Goal: Information Seeking & Learning: Learn about a topic

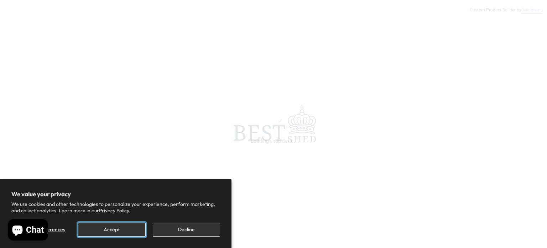
click at [130, 230] on button "Accept" at bounding box center [111, 229] width 67 height 14
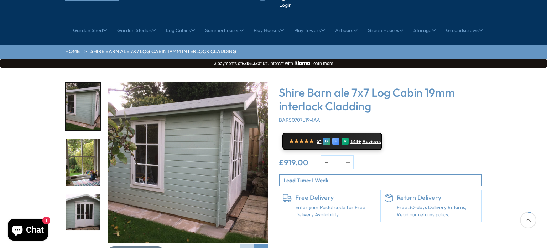
scroll to position [71, 0]
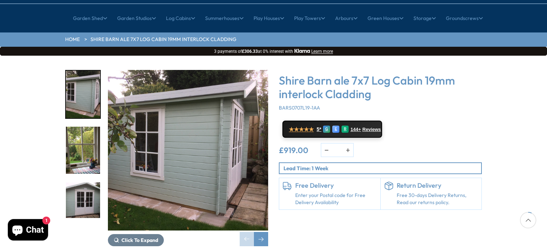
click at [81, 143] on img "2 / 11" at bounding box center [83, 149] width 34 height 47
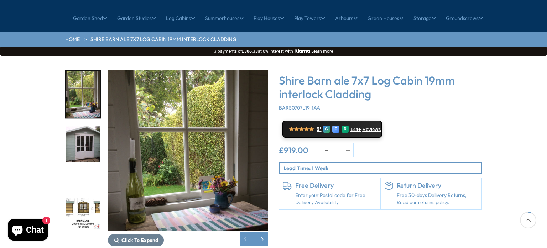
click at [86, 127] on img "3 / 11" at bounding box center [83, 149] width 34 height 47
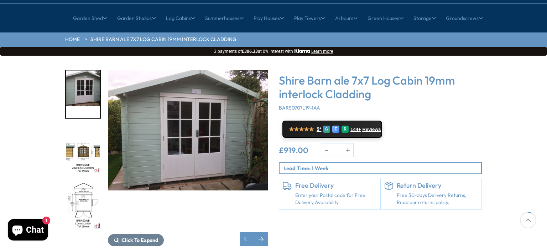
click at [77, 138] on img "4 / 11" at bounding box center [83, 149] width 34 height 47
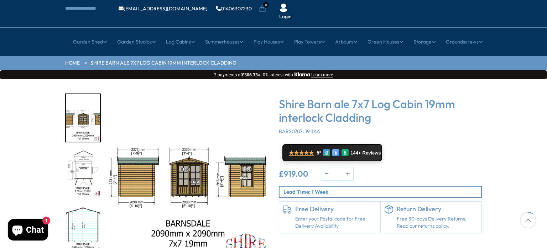
scroll to position [107, 0]
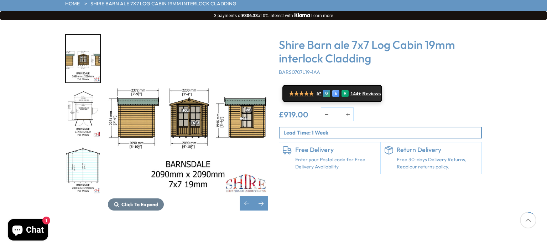
click at [97, 103] on img "5 / 11" at bounding box center [83, 114] width 34 height 47
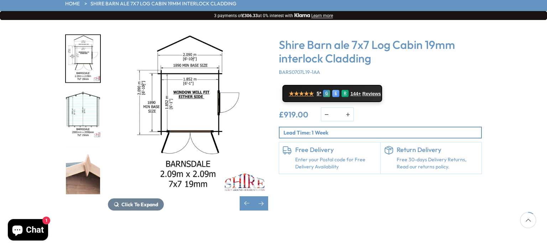
click at [86, 147] on img "7 / 11" at bounding box center [83, 169] width 34 height 47
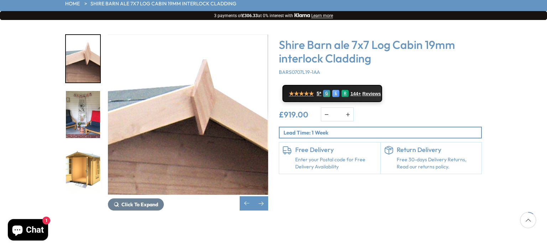
click at [86, 112] on img "8 / 11" at bounding box center [83, 114] width 34 height 47
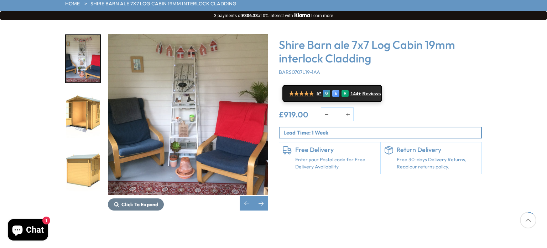
click at [84, 146] on img "10 / 11" at bounding box center [83, 169] width 34 height 47
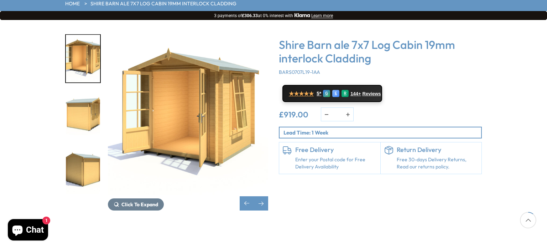
click at [89, 96] on img "10 / 11" at bounding box center [83, 114] width 34 height 47
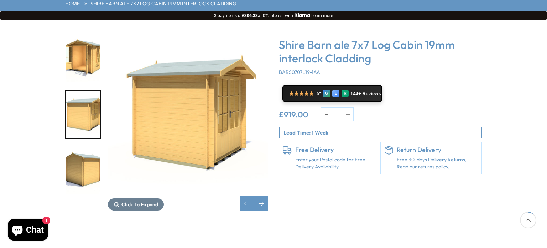
scroll to position [71, 0]
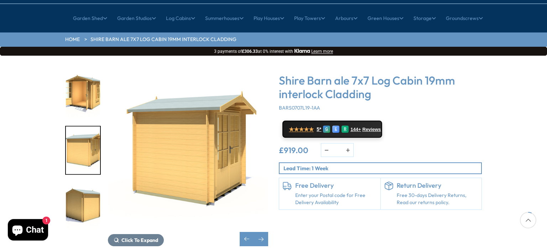
click at [80, 79] on img "9 / 11" at bounding box center [83, 94] width 34 height 47
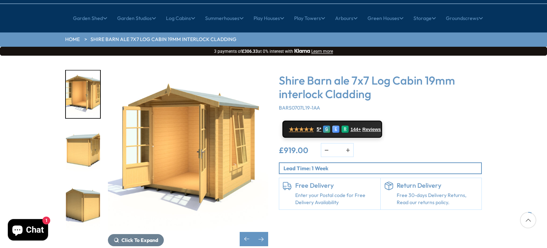
click at [76, 182] on img "11 / 11" at bounding box center [83, 205] width 34 height 47
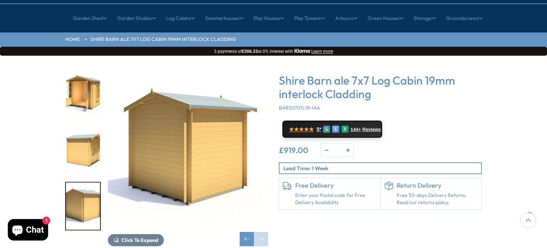
click at [77, 182] on img "11 / 11" at bounding box center [83, 205] width 34 height 47
click at [247, 232] on div "Previous slide" at bounding box center [247, 239] width 14 height 14
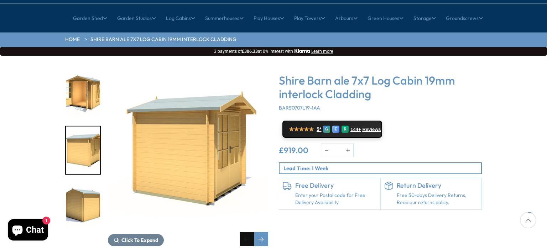
click at [247, 232] on div "Previous slide" at bounding box center [247, 239] width 14 height 14
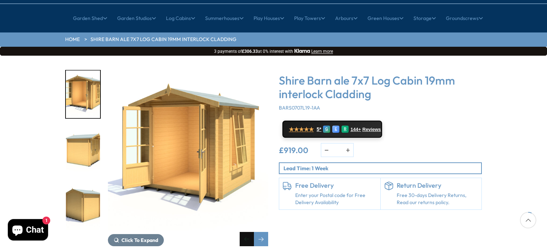
click at [247, 232] on div "Previous slide" at bounding box center [247, 239] width 14 height 14
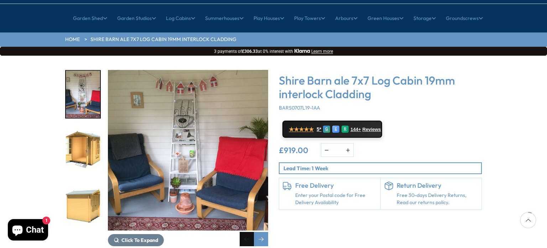
click at [247, 232] on div "Previous slide" at bounding box center [247, 239] width 14 height 14
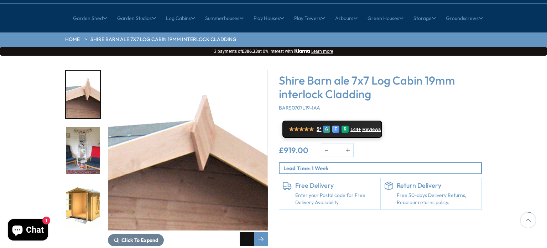
click at [247, 232] on div "Previous slide" at bounding box center [247, 239] width 14 height 14
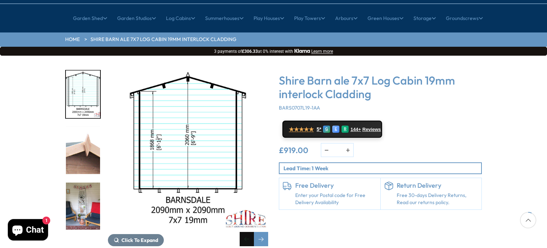
click at [247, 232] on div "Previous slide" at bounding box center [247, 239] width 14 height 14
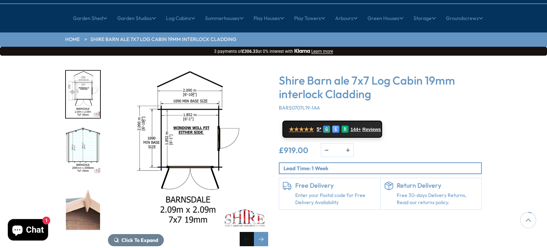
click at [247, 232] on div "Previous slide" at bounding box center [247, 239] width 14 height 14
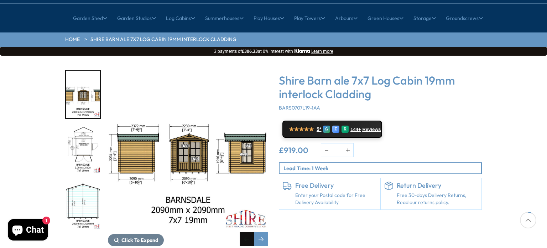
click at [247, 232] on div "Previous slide" at bounding box center [247, 239] width 14 height 14
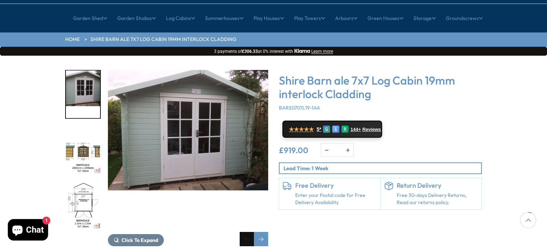
click at [247, 232] on div "Previous slide" at bounding box center [247, 239] width 14 height 14
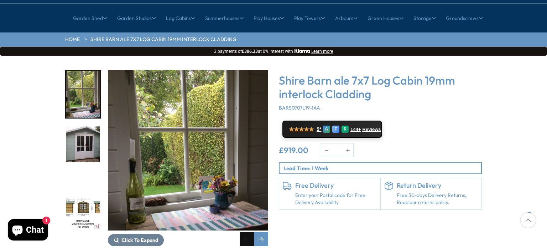
click at [247, 232] on div "Previous slide" at bounding box center [247, 239] width 14 height 14
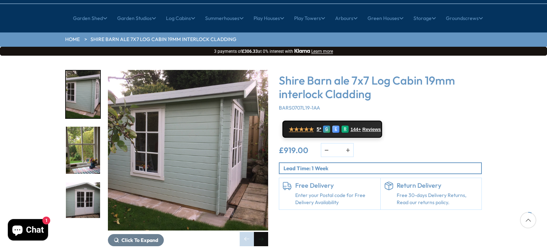
click at [262, 232] on div "Next slide" at bounding box center [261, 239] width 14 height 14
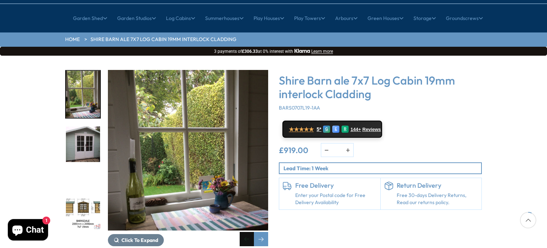
click at [248, 232] on div "Previous slide" at bounding box center [247, 239] width 14 height 14
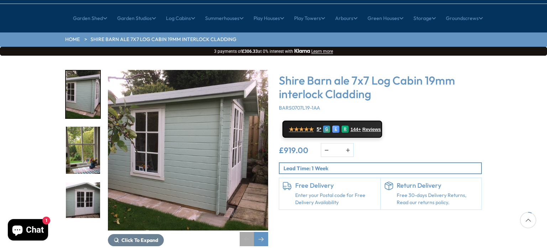
click at [248, 232] on div "Previous slide" at bounding box center [247, 239] width 14 height 14
